Goal: Check status: Check status

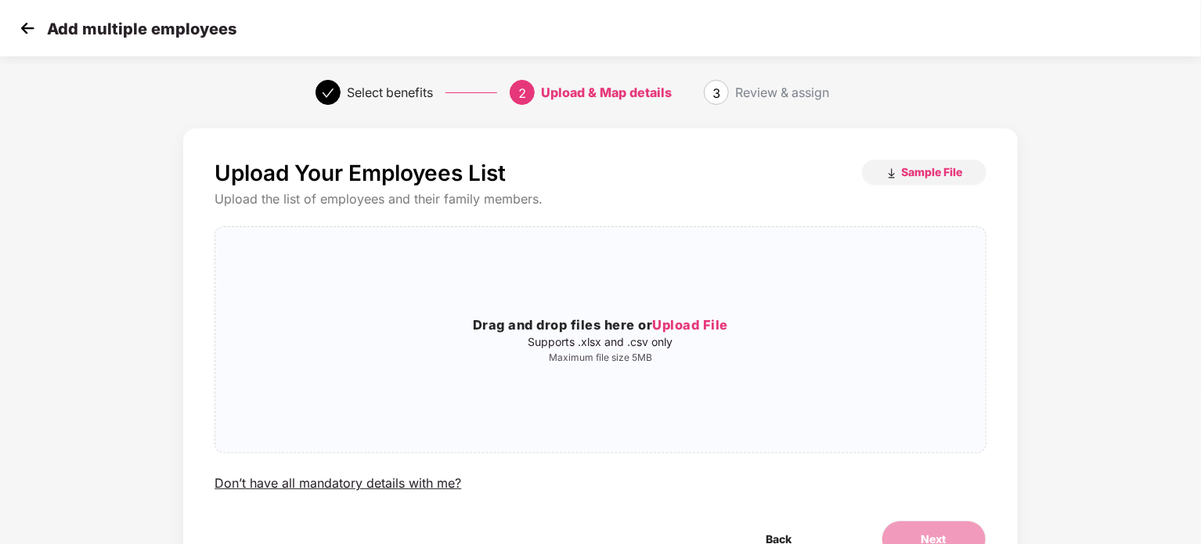
click at [24, 36] on img at bounding box center [27, 27] width 23 height 23
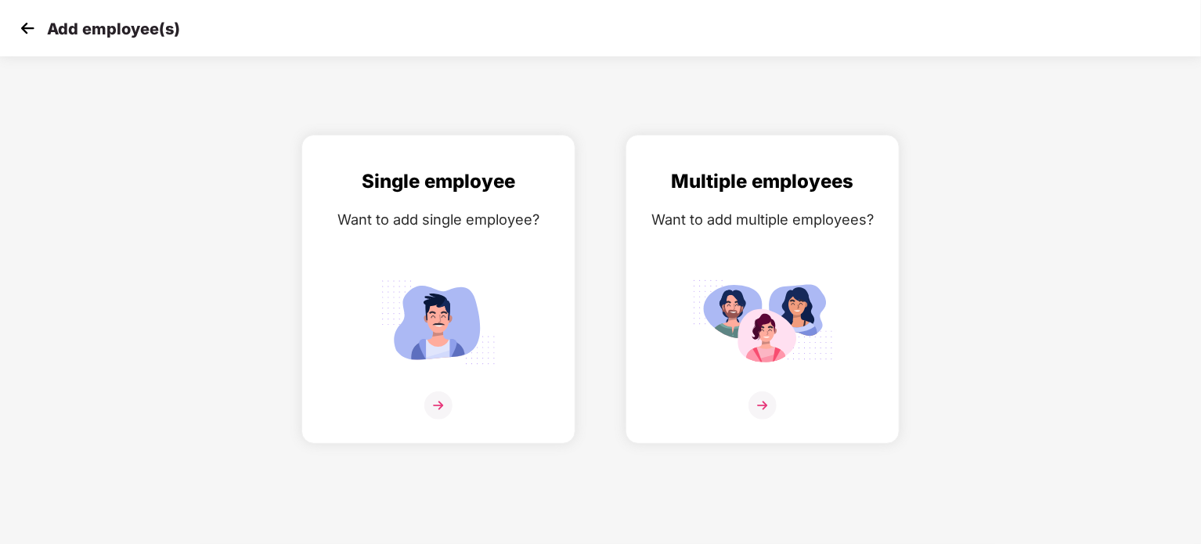
click at [45, 27] on div "Add employee(s)" at bounding box center [98, 28] width 164 height 23
click at [38, 26] on img at bounding box center [27, 27] width 23 height 23
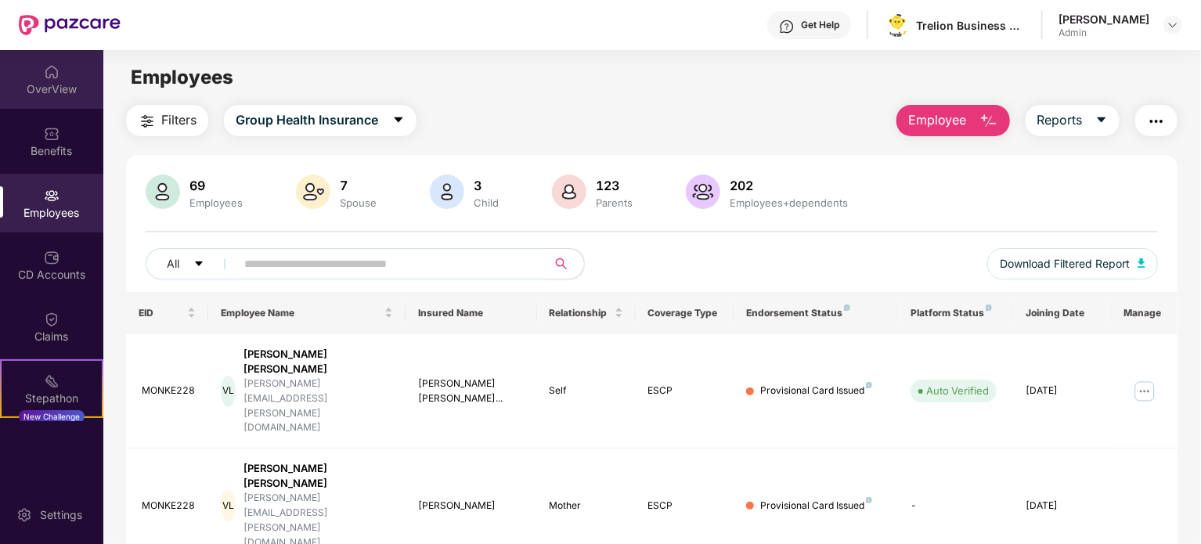
click at [56, 90] on div "OverView" at bounding box center [51, 89] width 103 height 16
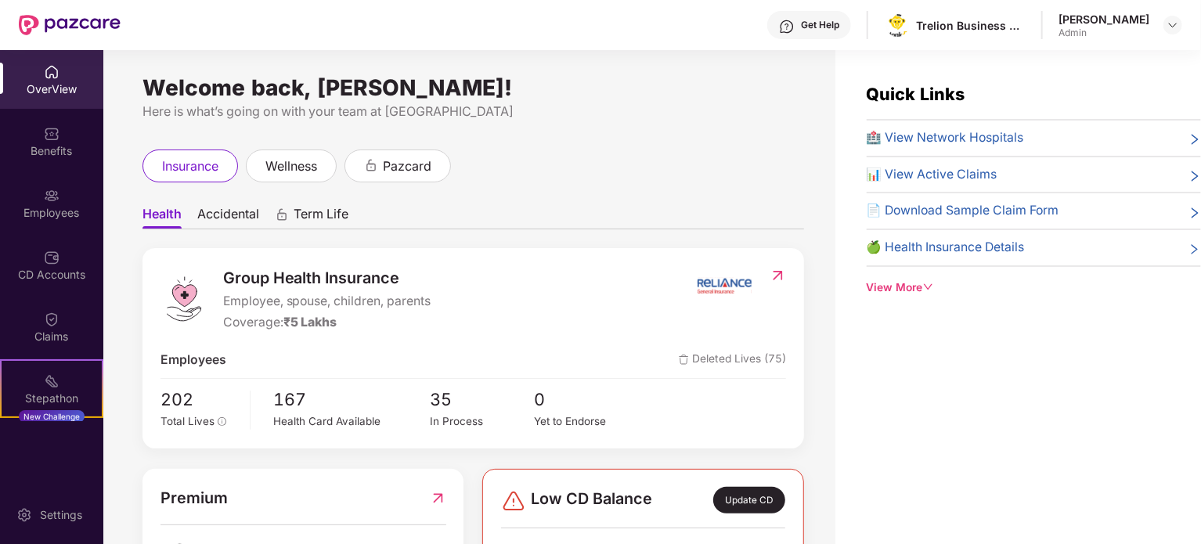
click at [911, 285] on div "View More" at bounding box center [1034, 287] width 334 height 17
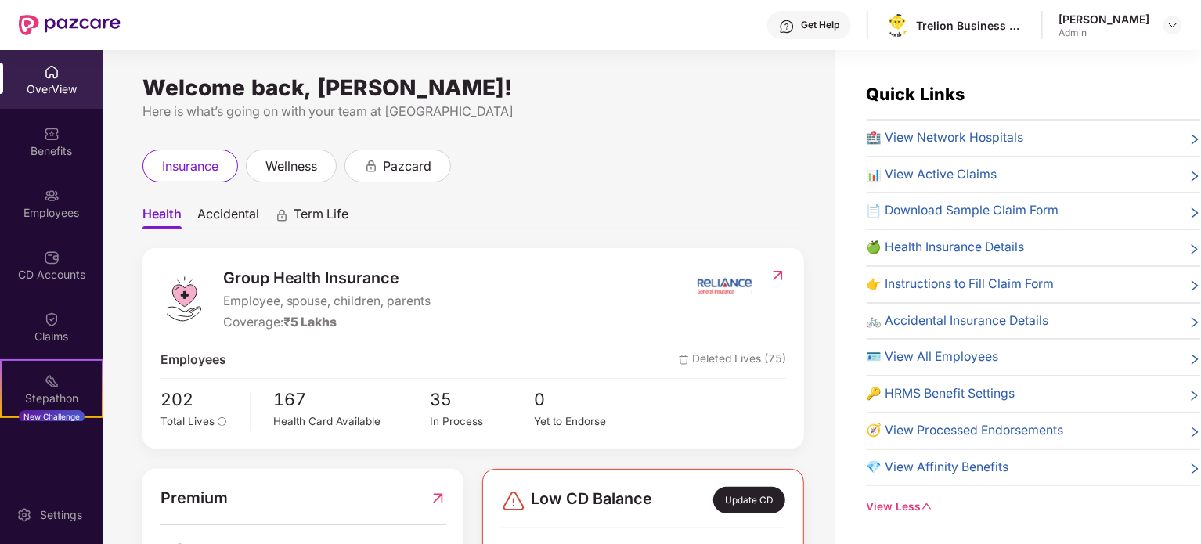
click at [948, 181] on span "📊 View Active Claims" at bounding box center [932, 175] width 131 height 20
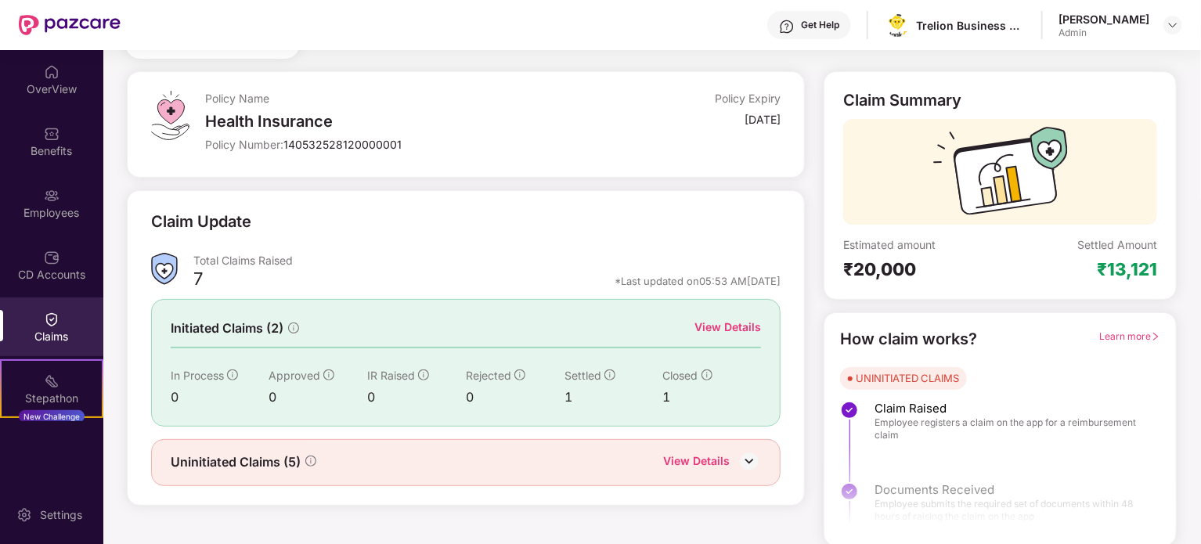
scroll to position [68, 0]
click at [736, 328] on div "View Details" at bounding box center [727, 325] width 67 height 17
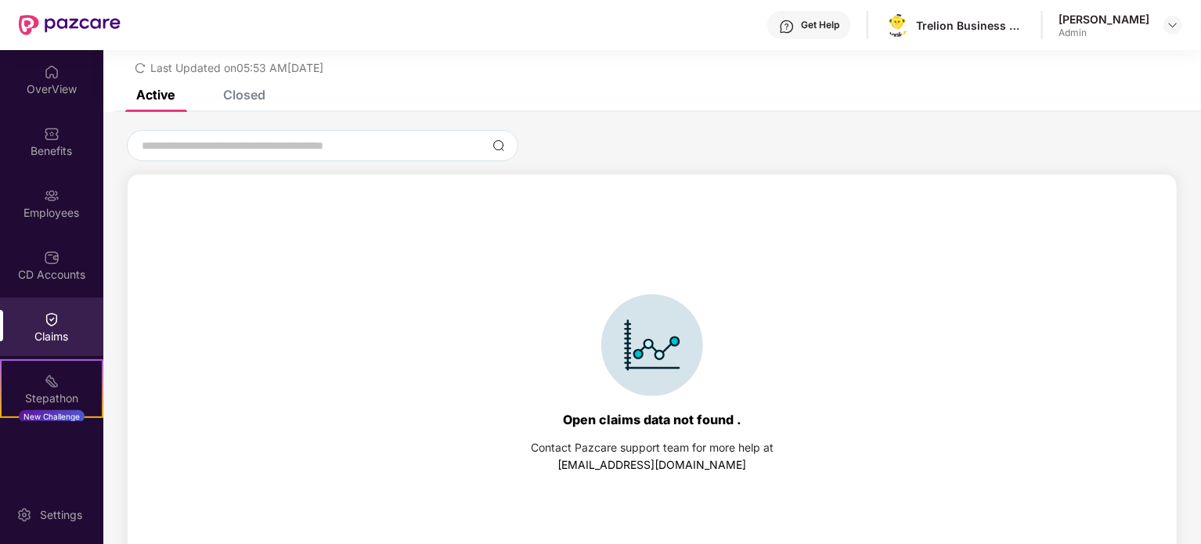
scroll to position [67, 0]
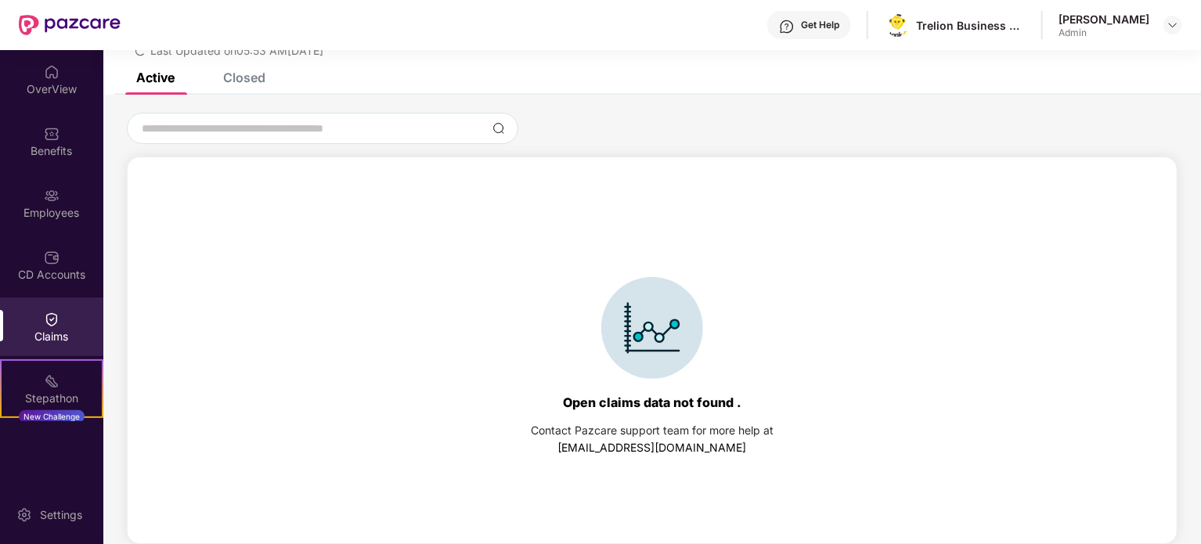
click at [259, 87] on div "Closed" at bounding box center [233, 77] width 66 height 34
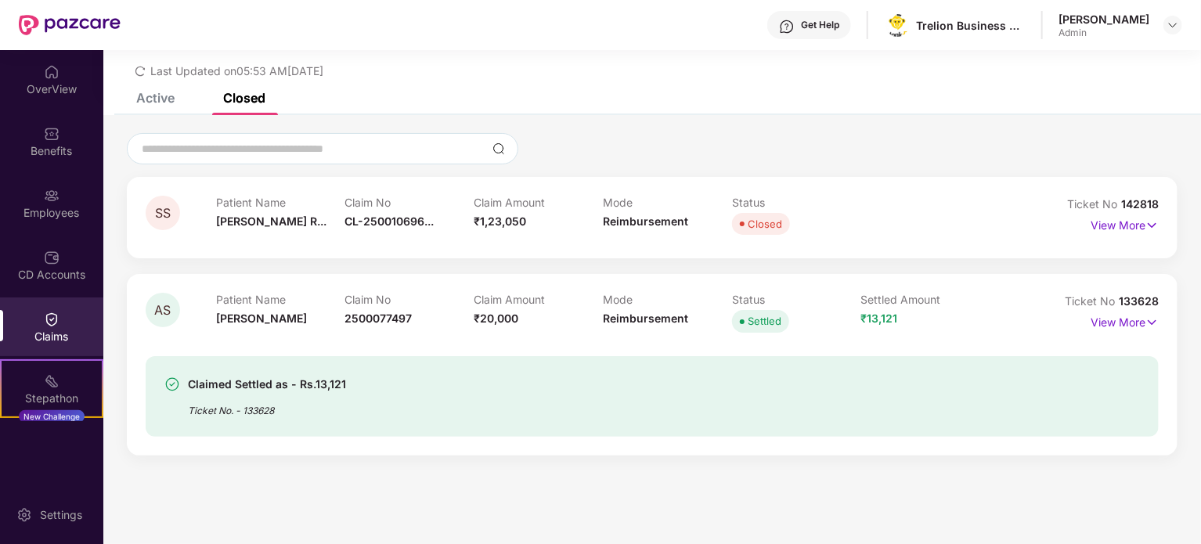
scroll to position [50, 0]
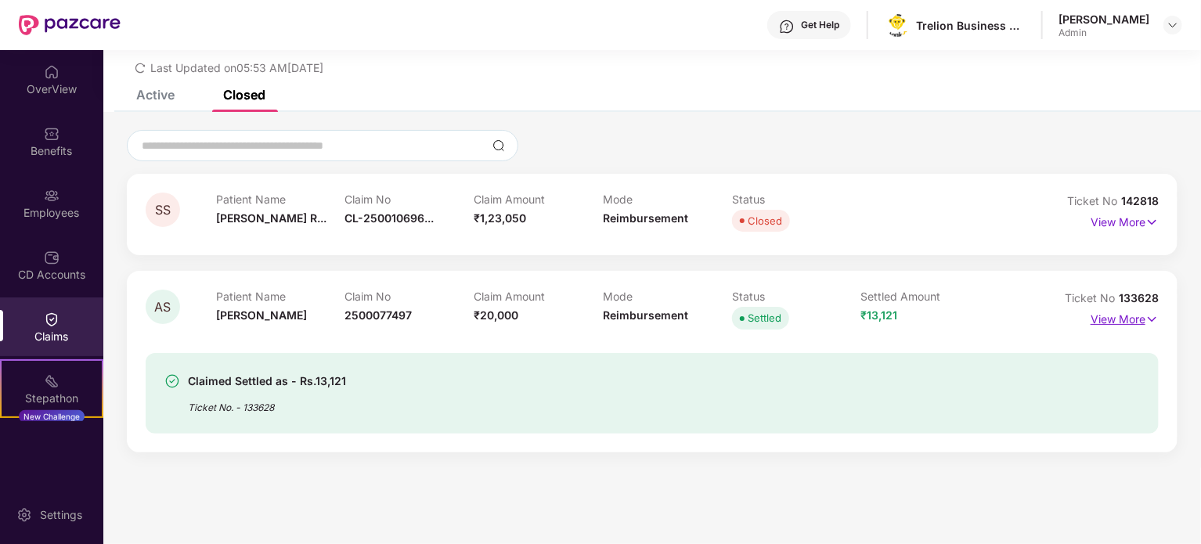
click at [1137, 322] on p "View More" at bounding box center [1124, 317] width 68 height 21
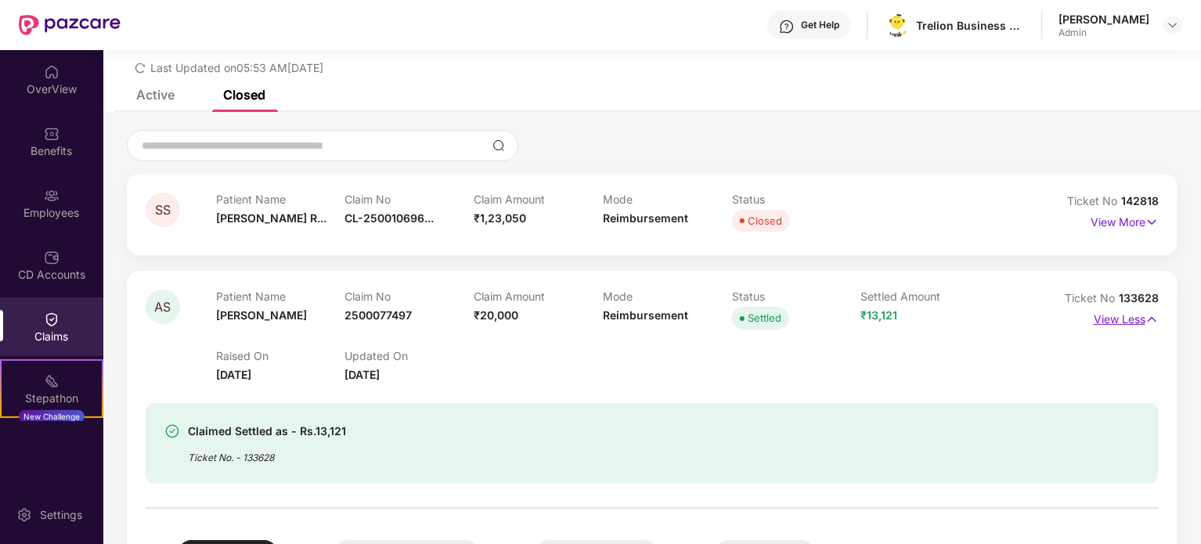
click at [1137, 322] on p "View Less" at bounding box center [1126, 317] width 65 height 21
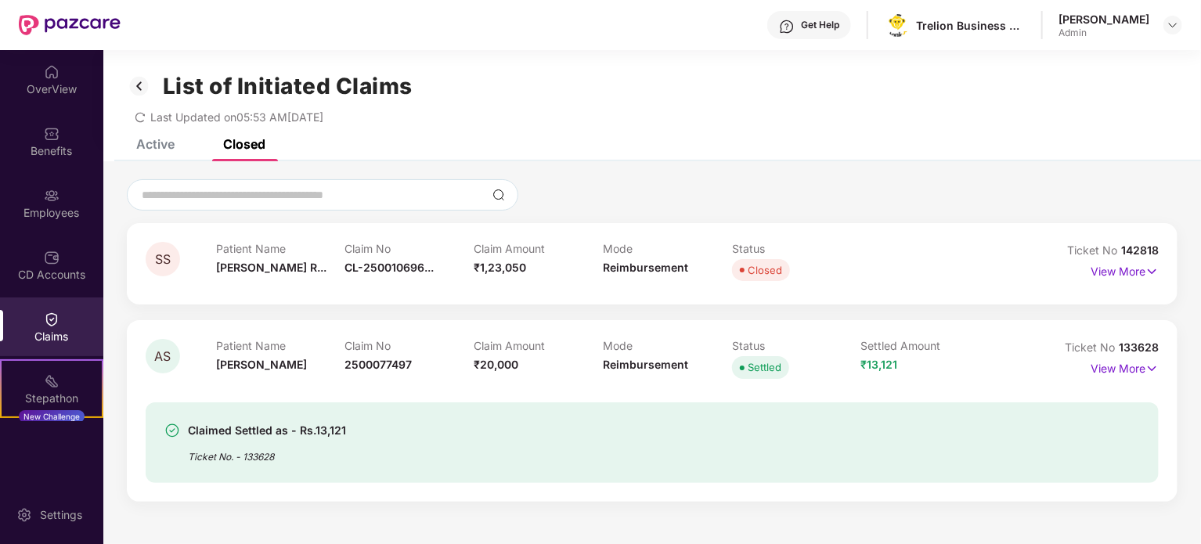
scroll to position [0, 0]
click at [166, 137] on div "List of Initiated Claims Last Updated on 05:53 AM[DATE]" at bounding box center [651, 95] width 1097 height 90
click at [157, 139] on div "List of Initiated Claims Last Updated on 05:53 AM[DATE]" at bounding box center [651, 95] width 1097 height 90
click at [135, 78] on img at bounding box center [139, 87] width 25 height 27
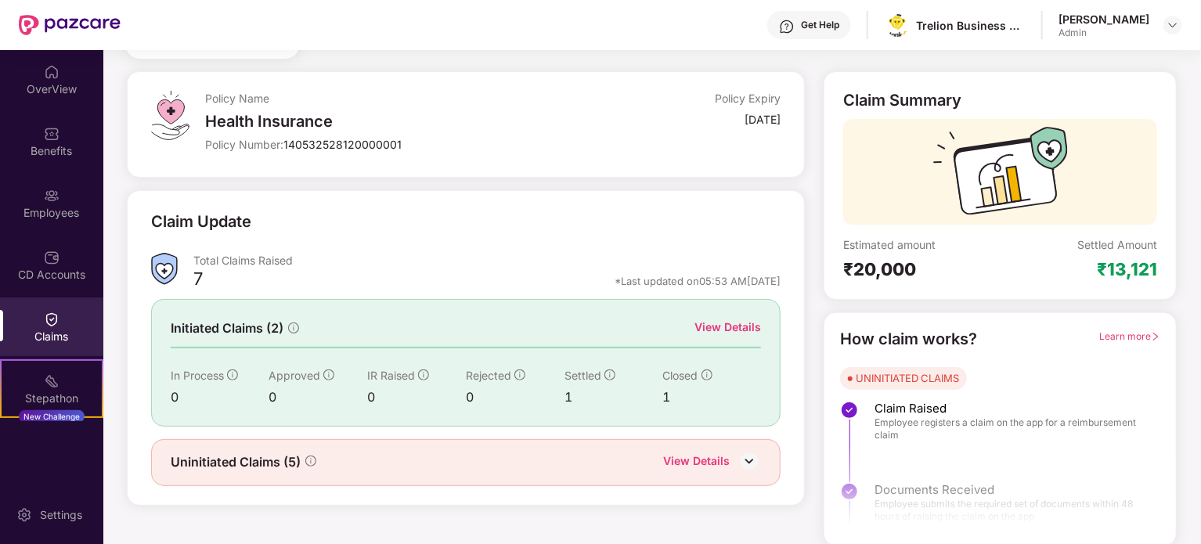
scroll to position [68, 0]
click at [702, 456] on div "View Details" at bounding box center [696, 461] width 67 height 20
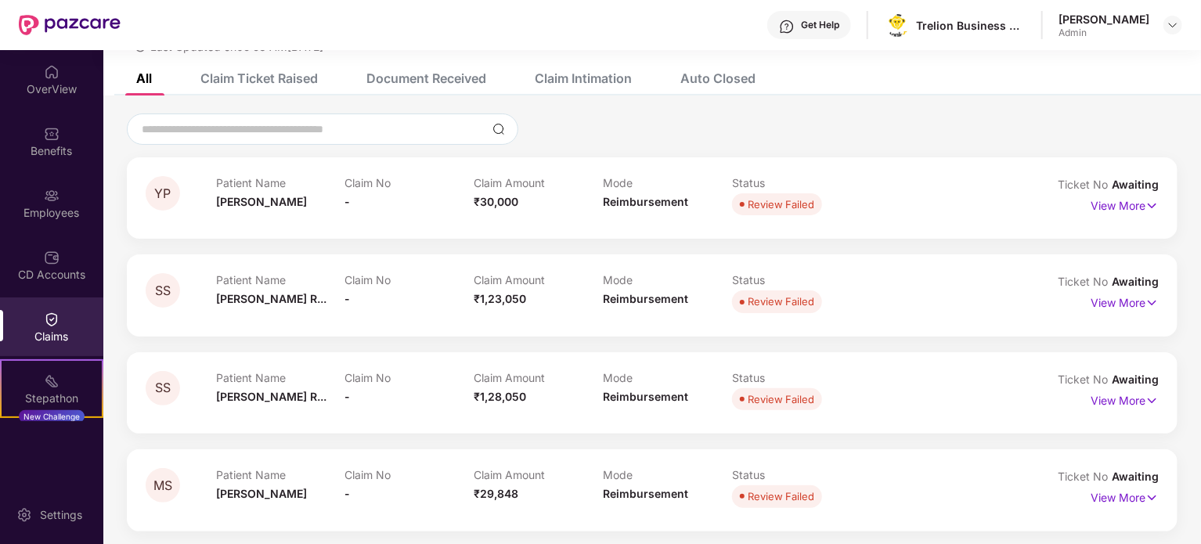
scroll to position [74, 0]
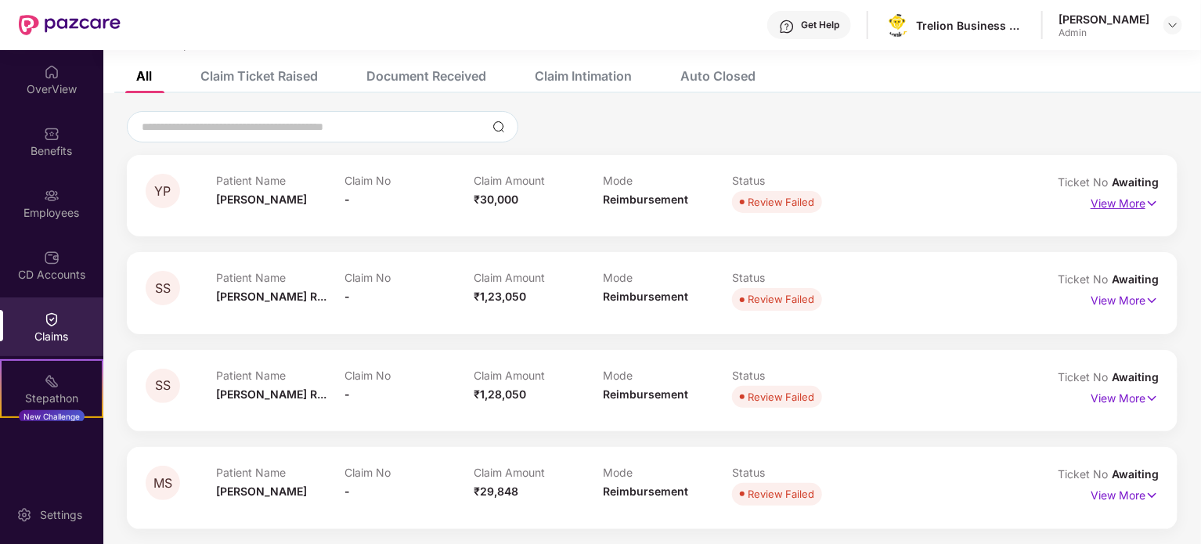
click at [1130, 200] on p "View More" at bounding box center [1124, 201] width 68 height 21
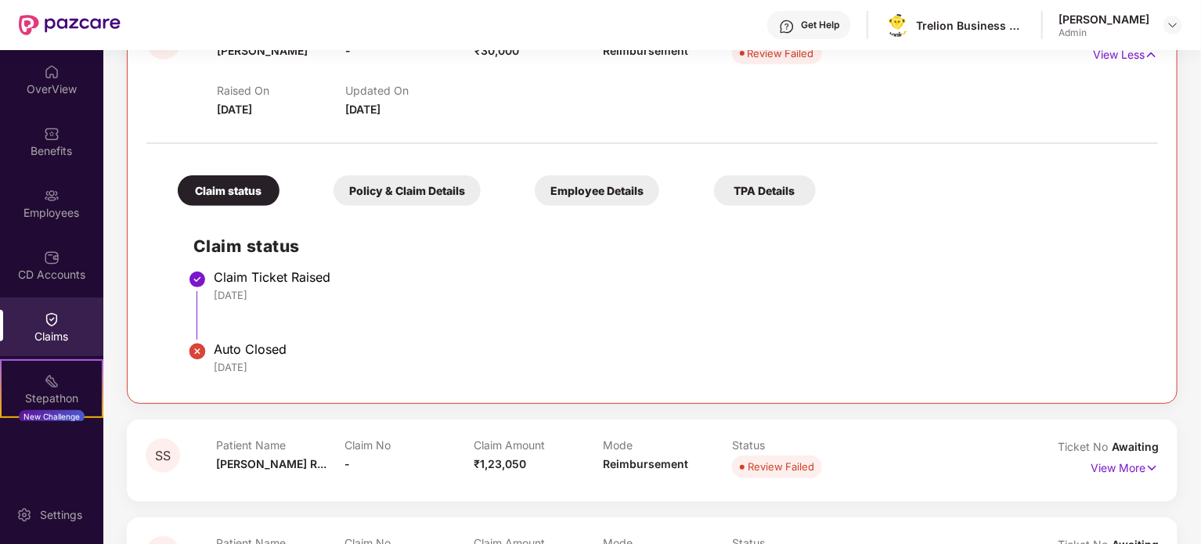
scroll to position [230, 0]
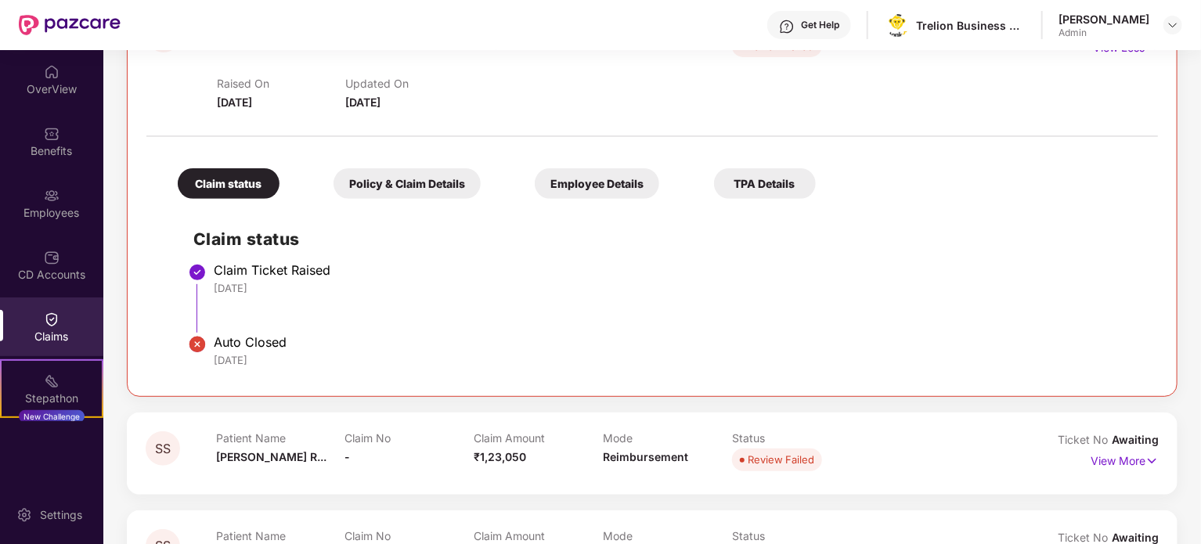
click at [398, 174] on div "Policy & Claim Details" at bounding box center [406, 183] width 147 height 31
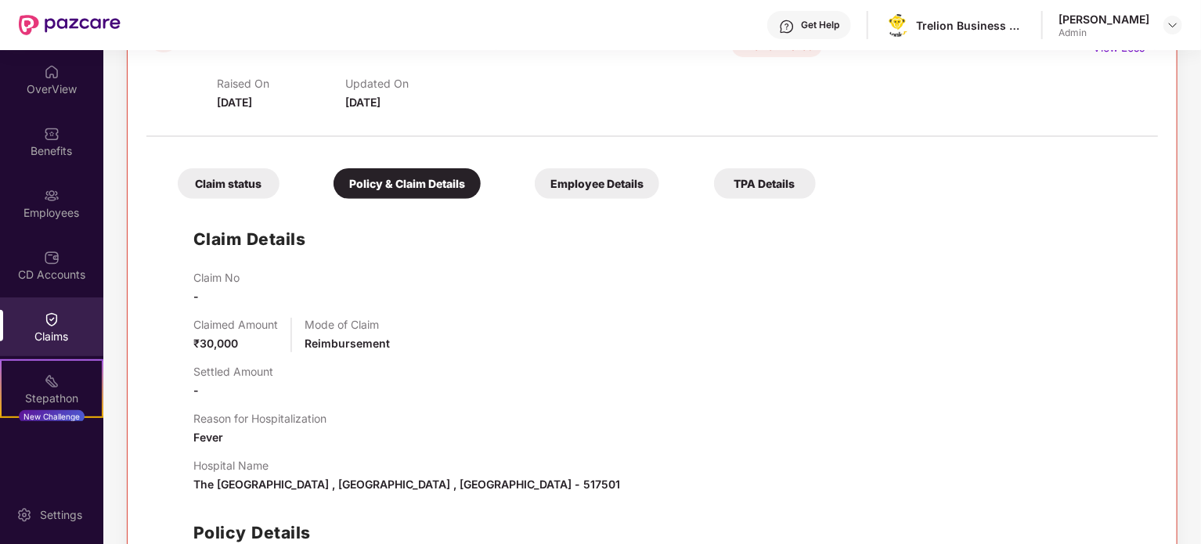
click at [614, 178] on div "Employee Details" at bounding box center [597, 183] width 124 height 31
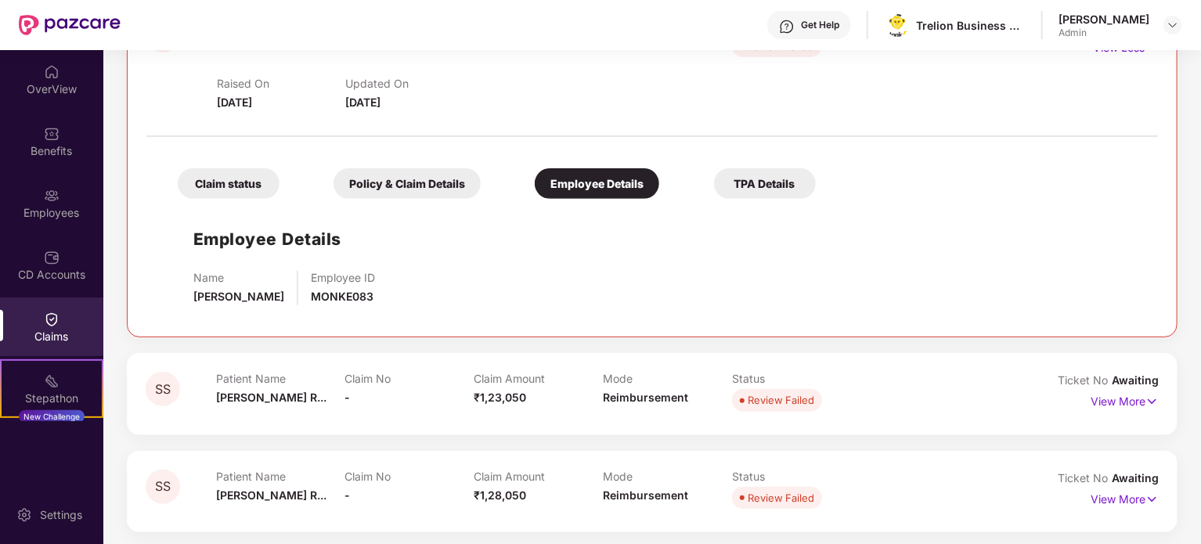
click at [746, 181] on div "TPA Details" at bounding box center [765, 183] width 102 height 31
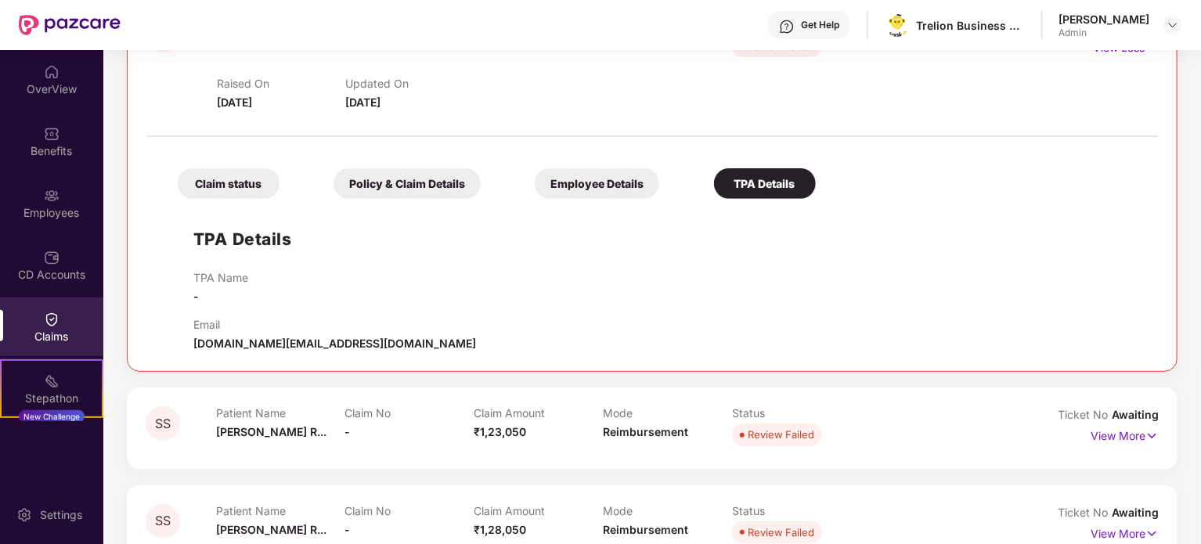
click at [495, 172] on div "Claim status Policy & Claim Details Employee Details TPA Details" at bounding box center [489, 176] width 654 height 46
click at [471, 172] on div "Policy & Claim Details" at bounding box center [406, 183] width 147 height 31
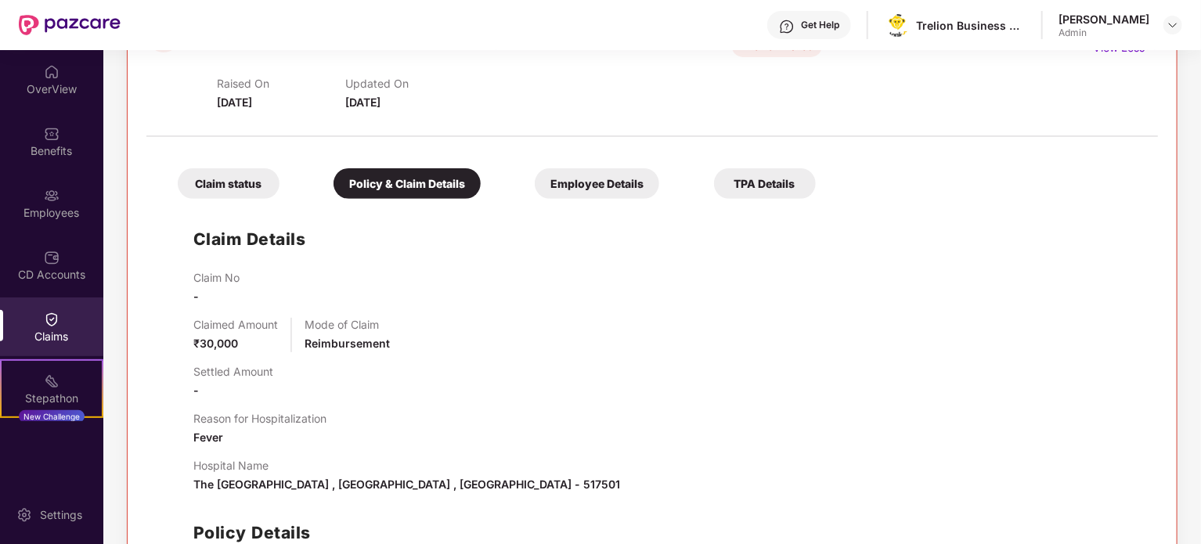
scroll to position [0, 0]
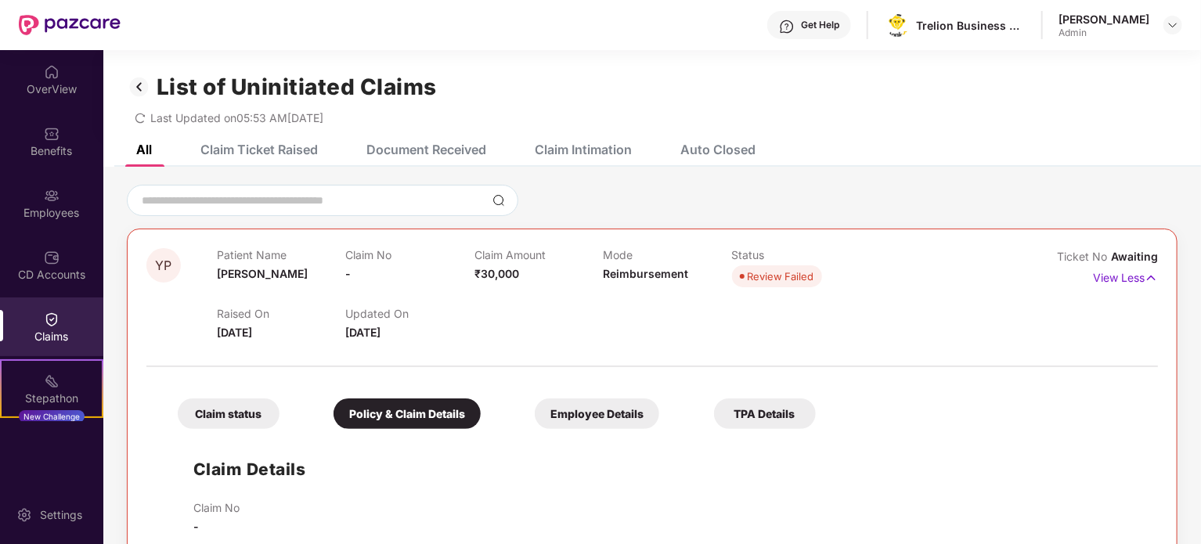
click at [254, 397] on div "Claim status Policy & Claim Details Employee Details TPA Details" at bounding box center [489, 406] width 654 height 46
click at [256, 398] on div "Claim status" at bounding box center [229, 413] width 102 height 31
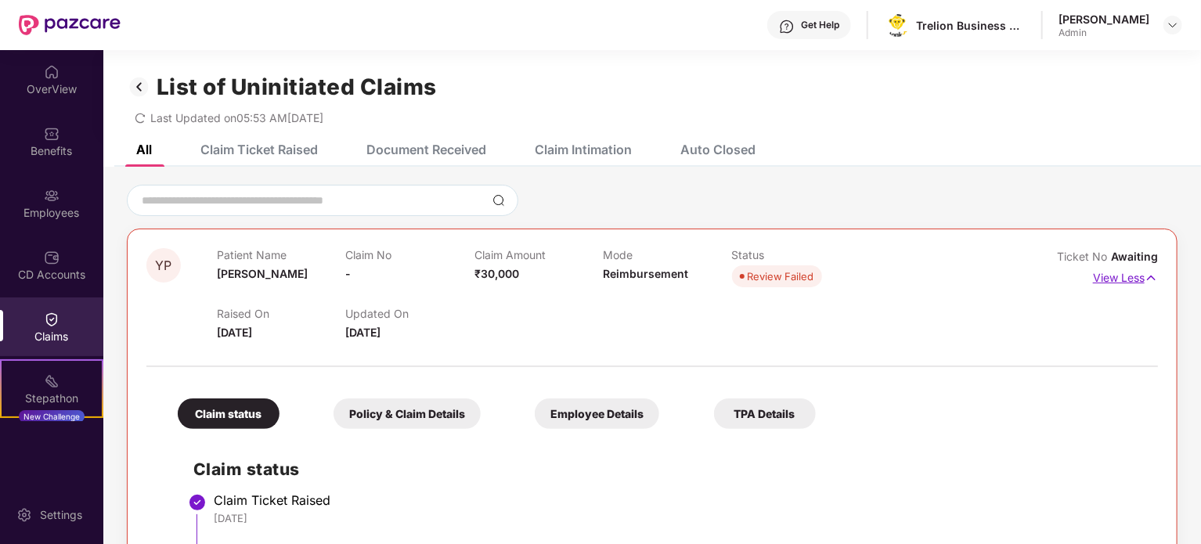
click at [1152, 277] on img at bounding box center [1150, 277] width 13 height 17
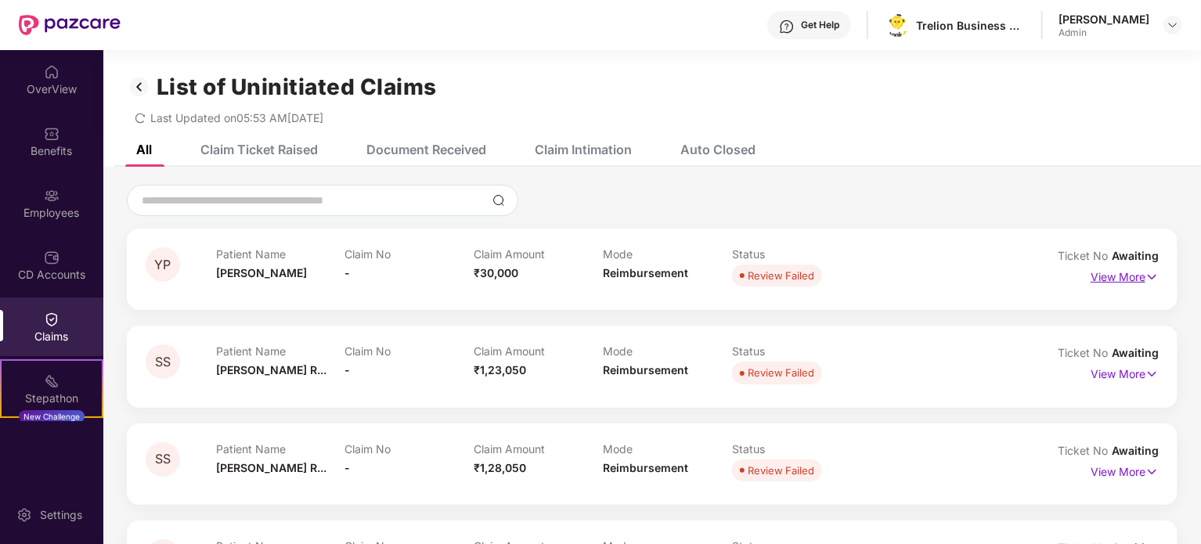
click at [1148, 281] on img at bounding box center [1151, 276] width 13 height 17
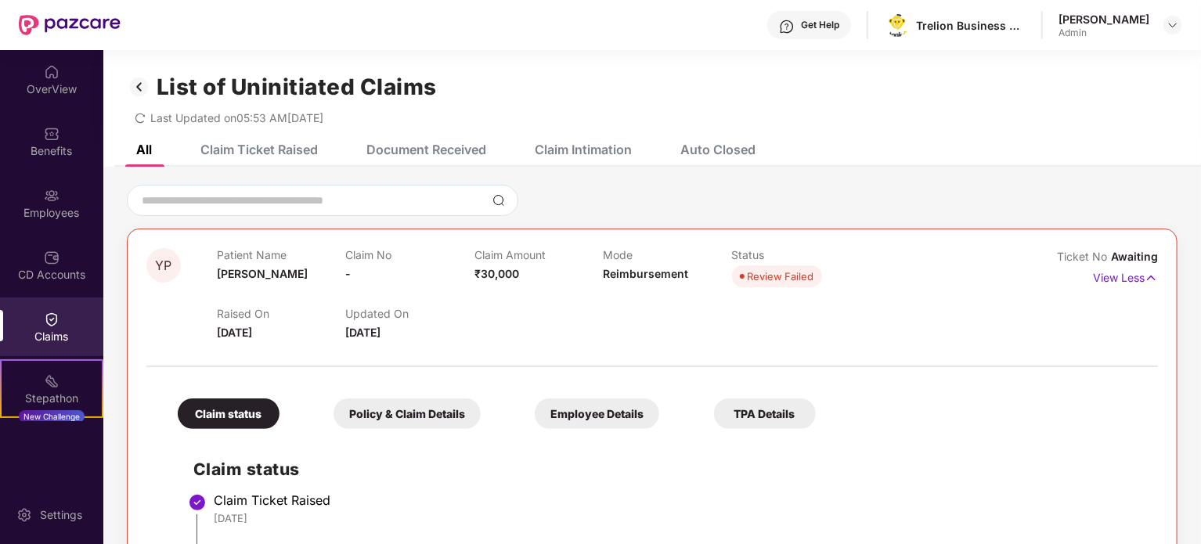
drag, startPoint x: 397, startPoint y: 295, endPoint x: 548, endPoint y: 336, distance: 156.5
click at [548, 336] on div "YP Patient Name Yash Pania Claim No - Claim Amount ₹30,000 Mode Reimbursement S…" at bounding box center [652, 428] width 1050 height 398
click at [548, 336] on div "Raised On [DATE] Updated On [DATE]" at bounding box center [603, 316] width 773 height 50
drag, startPoint x: 210, startPoint y: 247, endPoint x: 488, endPoint y: 339, distance: 292.8
click at [488, 339] on div "YP Patient Name Yash Pania Claim No - Claim Amount ₹30,000 Mode Reimbursement S…" at bounding box center [652, 428] width 1050 height 398
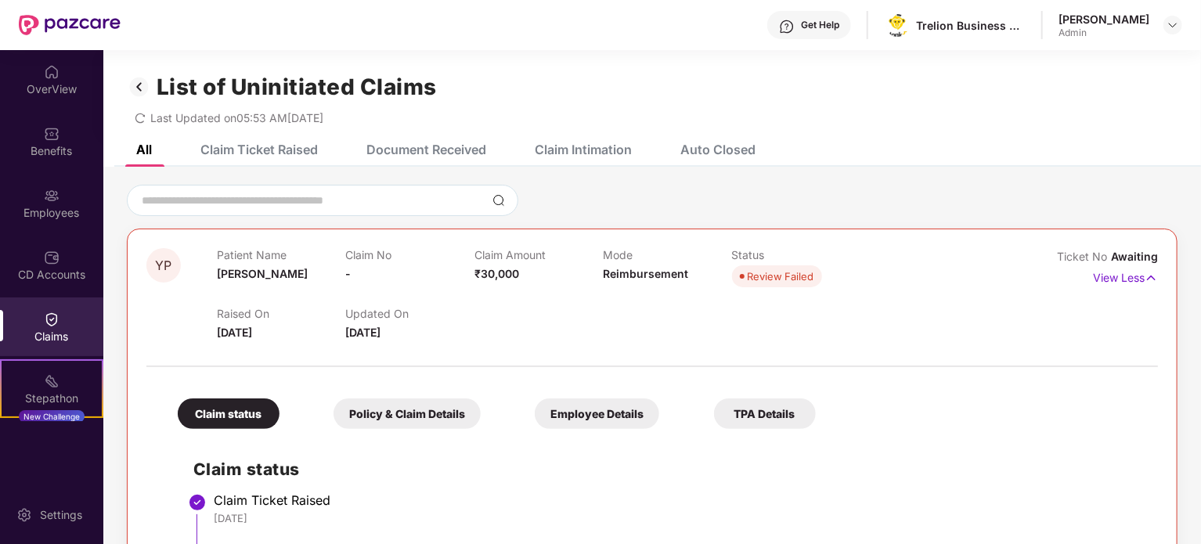
click at [488, 339] on div "Raised On [DATE] Updated On [DATE]" at bounding box center [603, 316] width 773 height 50
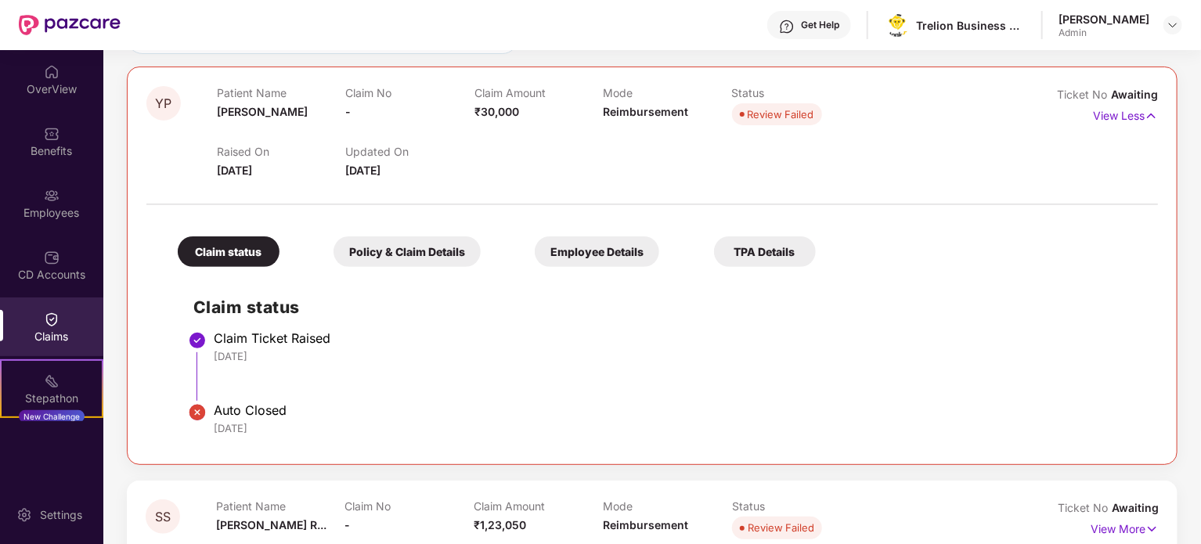
scroll to position [157, 0]
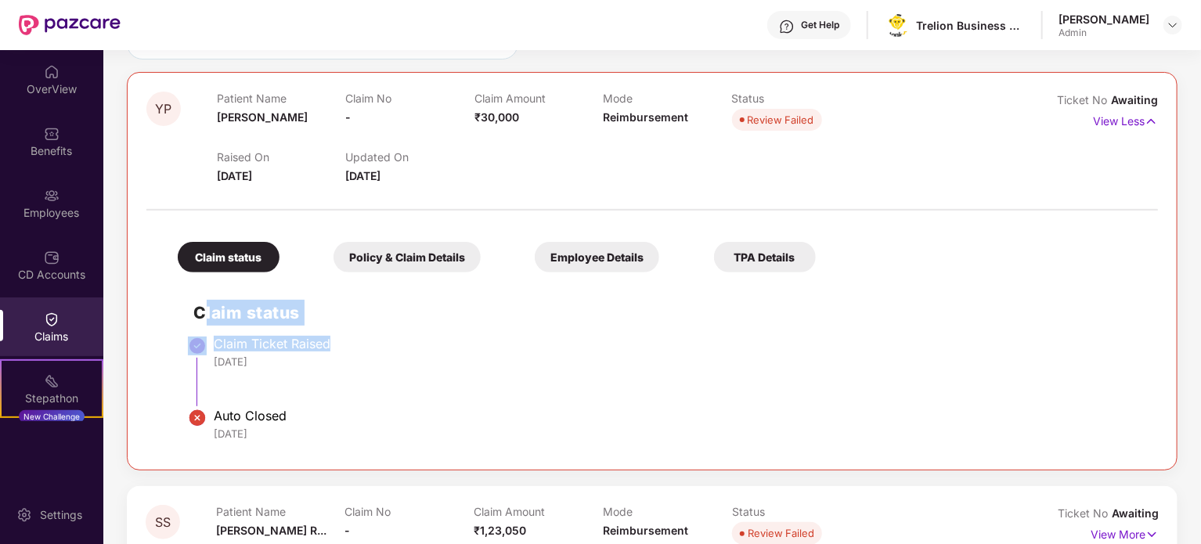
drag, startPoint x: 220, startPoint y: 331, endPoint x: 357, endPoint y: 345, distance: 137.7
click at [357, 345] on div "Claim status Claim Ticket Raised [DATE] Auto Closed [DATE]" at bounding box center [652, 365] width 980 height 171
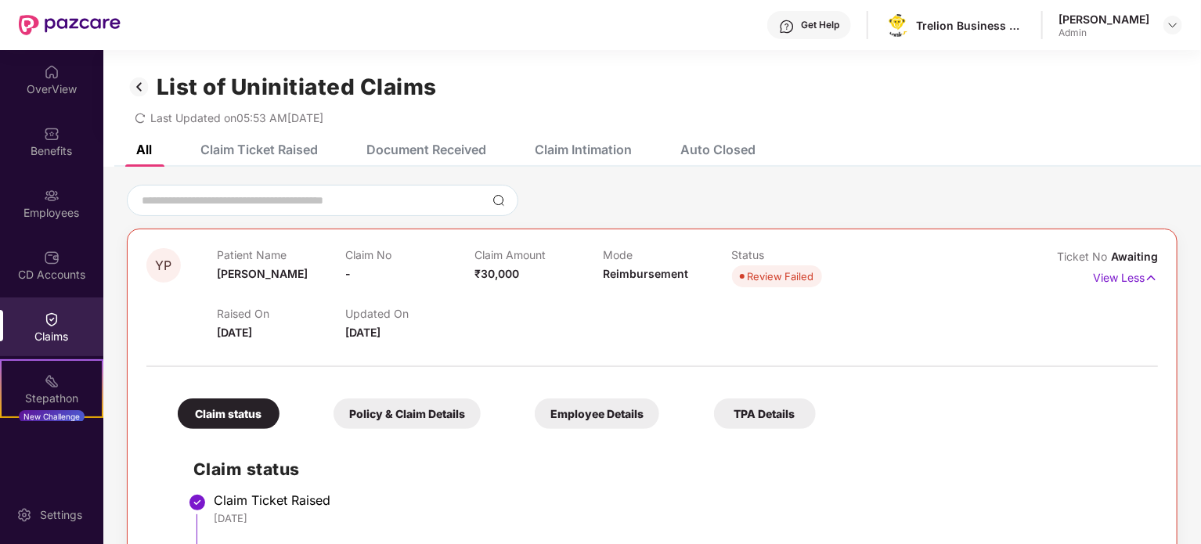
click at [372, 355] on div at bounding box center [651, 358] width 1011 height 33
click at [466, 408] on div "Policy & Claim Details" at bounding box center [406, 413] width 147 height 31
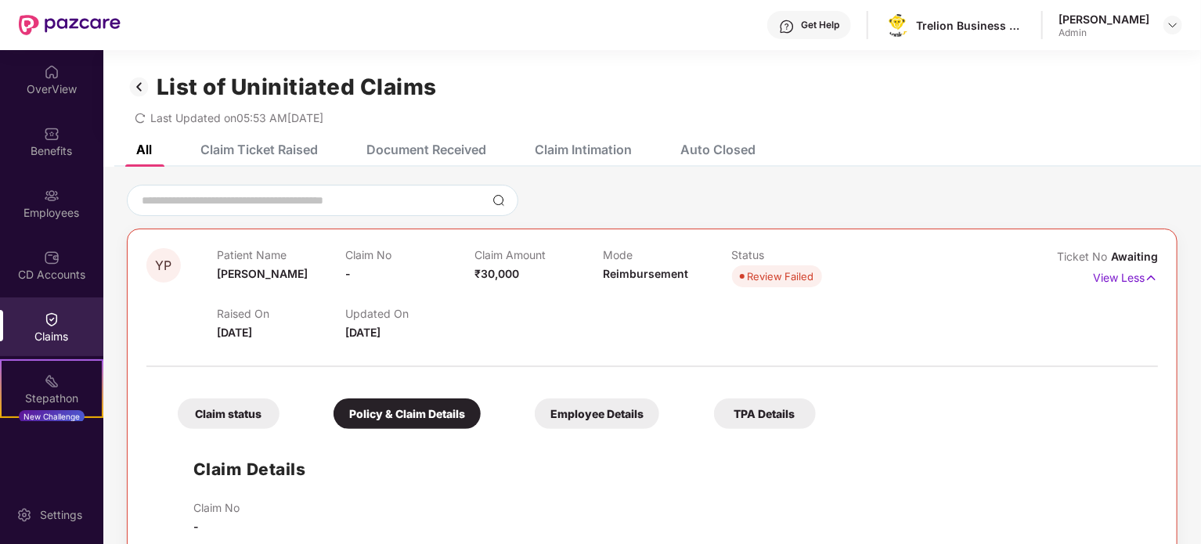
click at [229, 413] on div "Claim status" at bounding box center [229, 413] width 102 height 31
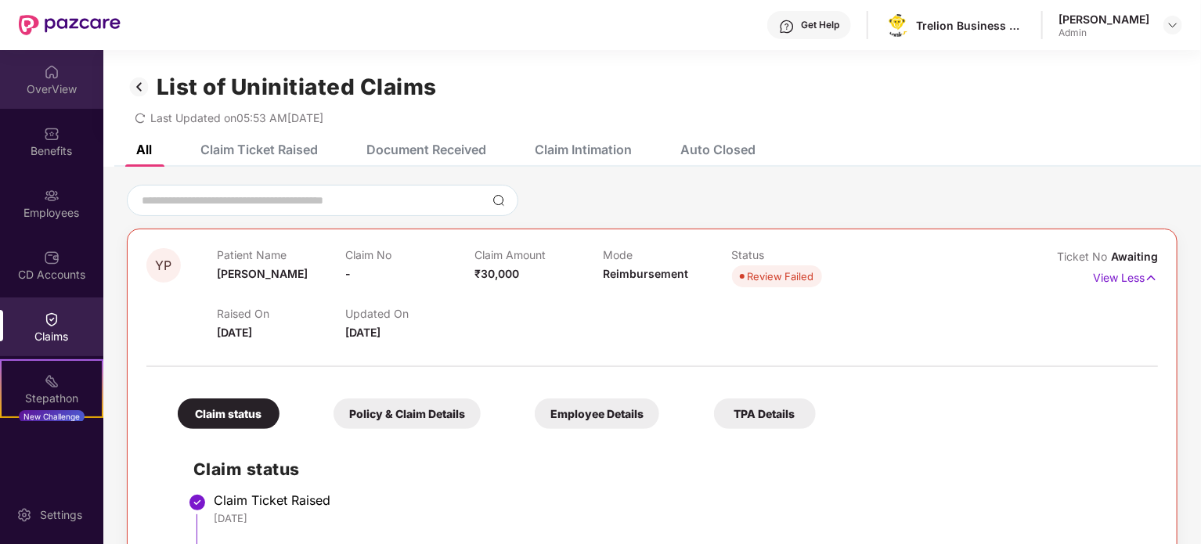
click at [66, 104] on div "OverView" at bounding box center [51, 79] width 103 height 59
